Goal: Task Accomplishment & Management: Manage account settings

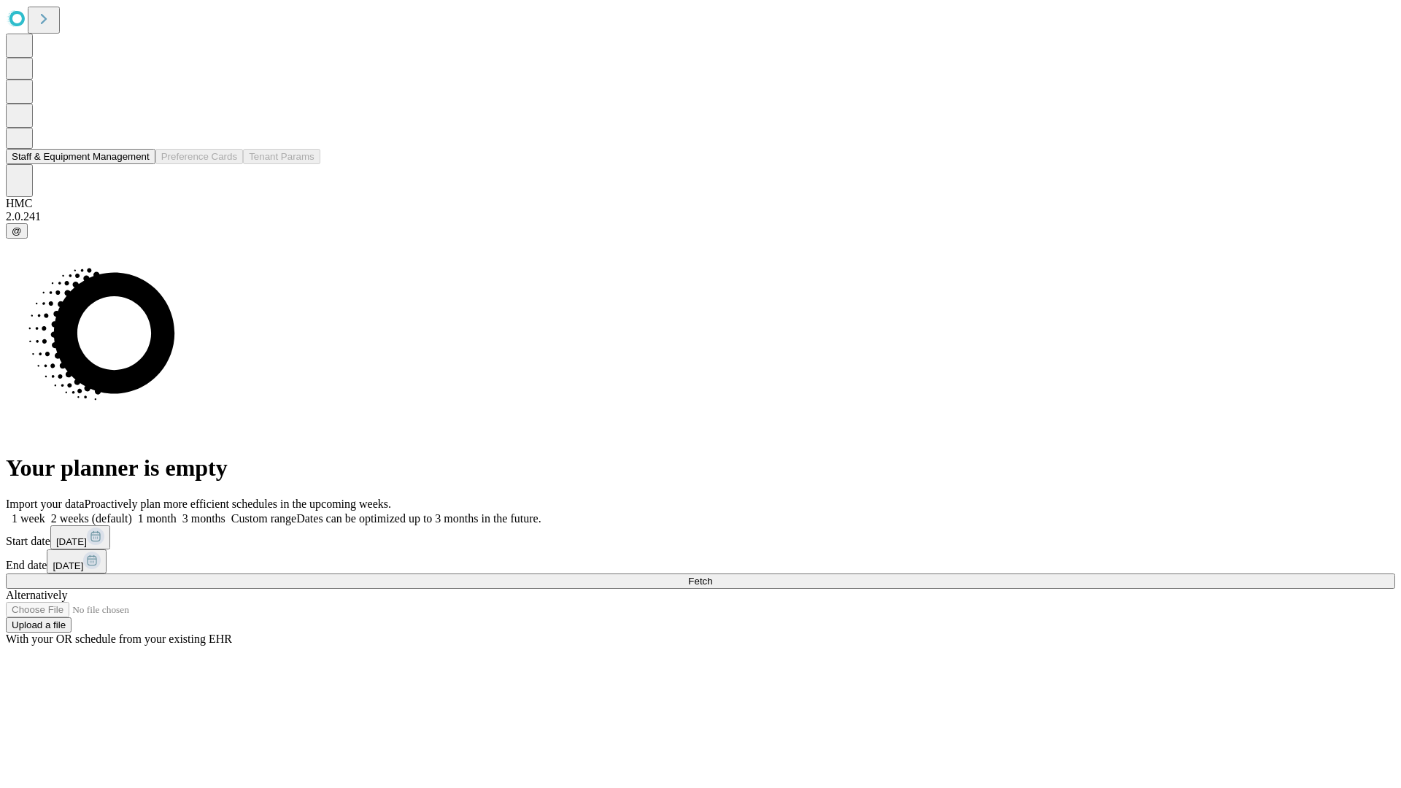
click at [139, 164] on button "Staff & Equipment Management" at bounding box center [81, 156] width 150 height 15
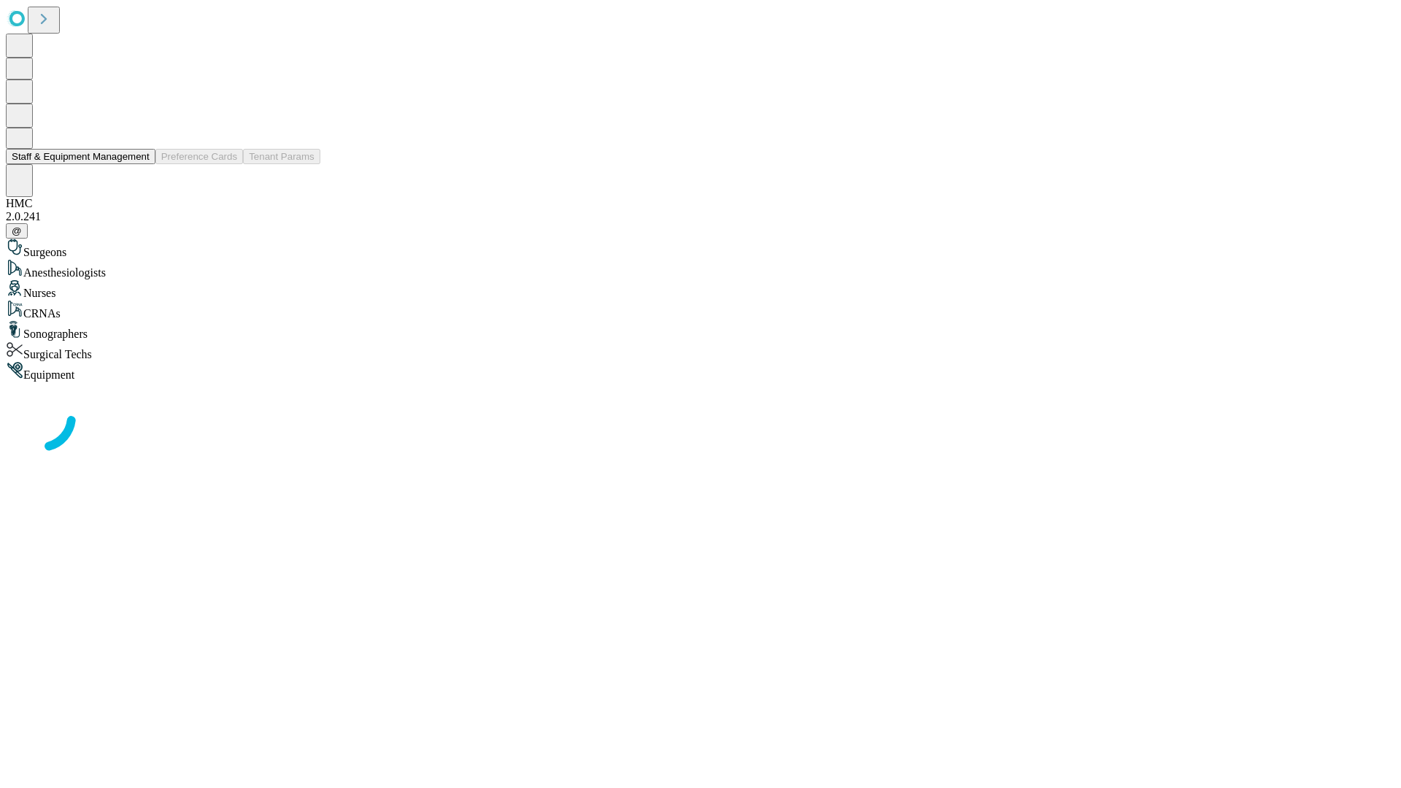
click at [139, 164] on button "Staff & Equipment Management" at bounding box center [81, 156] width 150 height 15
